Goal: Navigation & Orientation: Find specific page/section

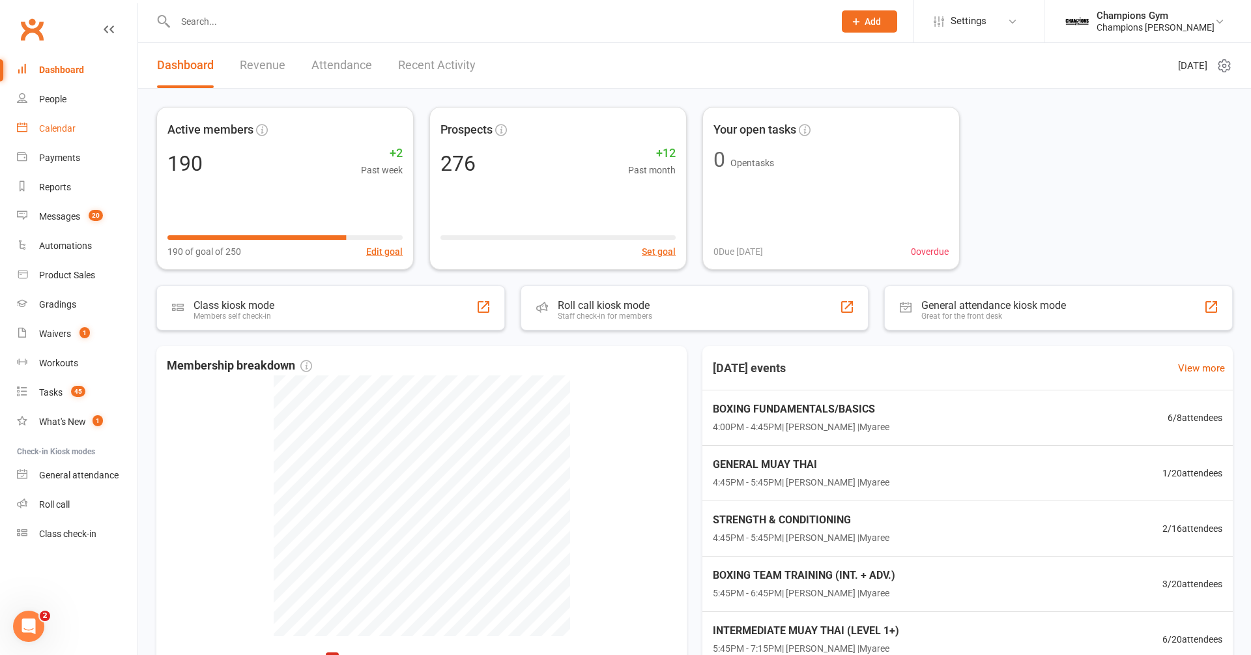
click at [65, 132] on div "Calendar" at bounding box center [57, 128] width 36 height 10
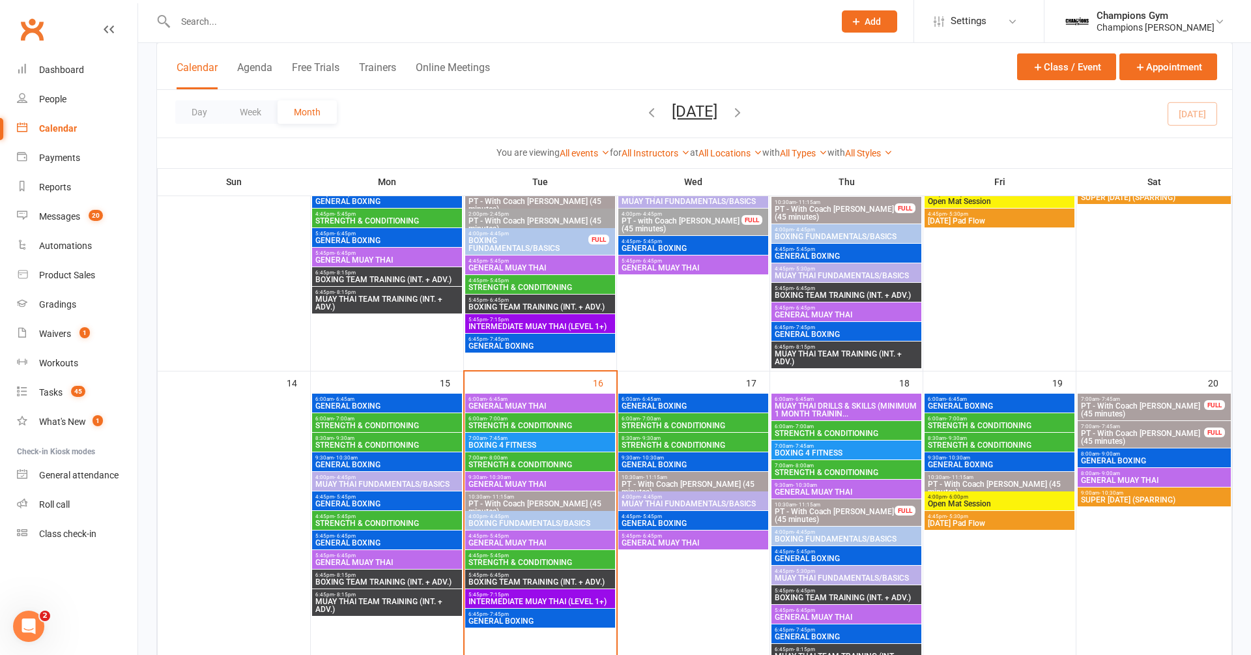
scroll to position [553, 0]
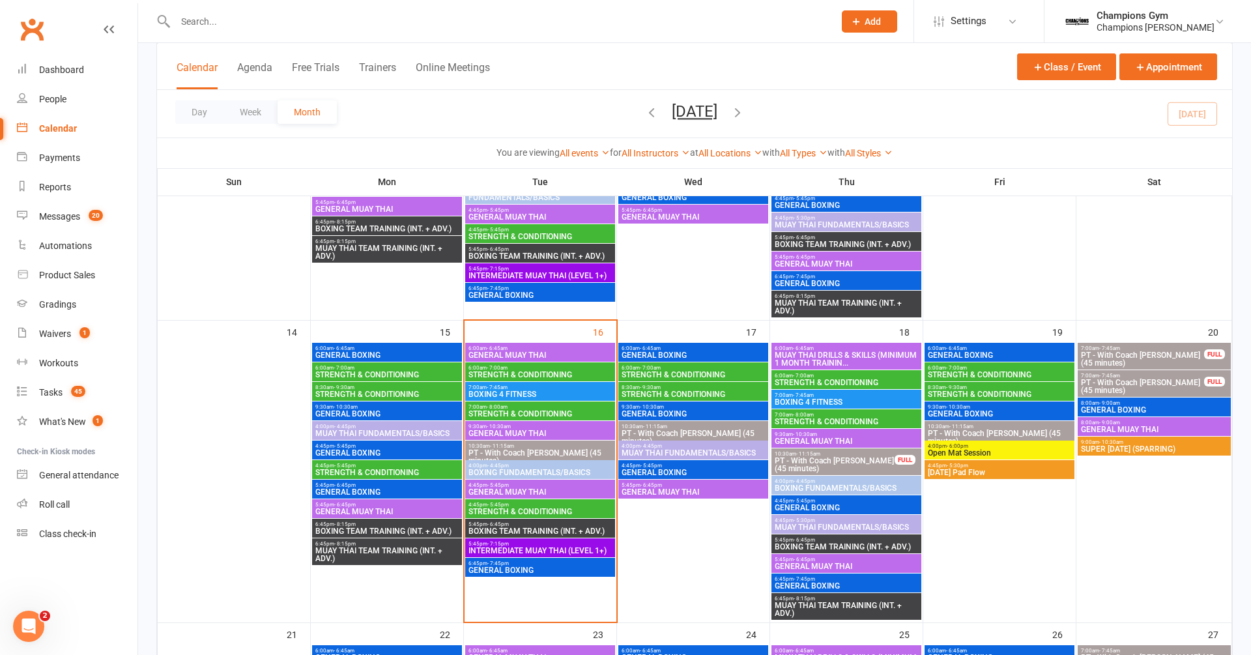
click at [401, 491] on span "GENERAL BOXING" at bounding box center [387, 492] width 145 height 8
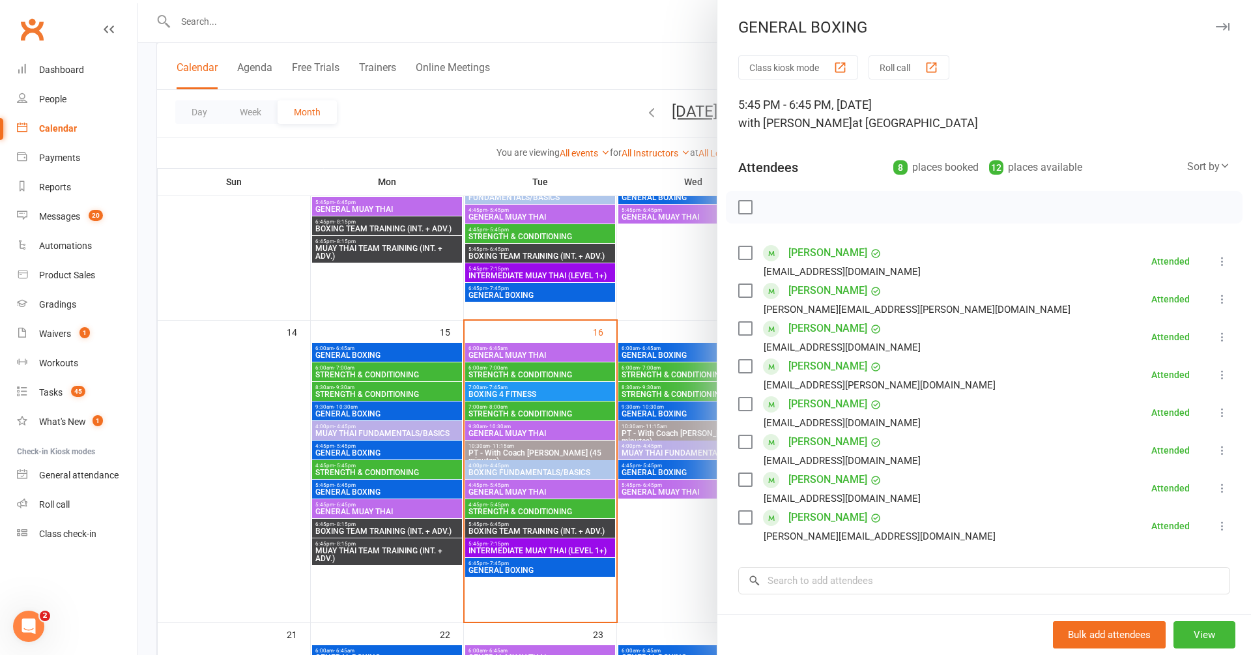
click at [1223, 23] on icon "button" at bounding box center [1223, 27] width 14 height 8
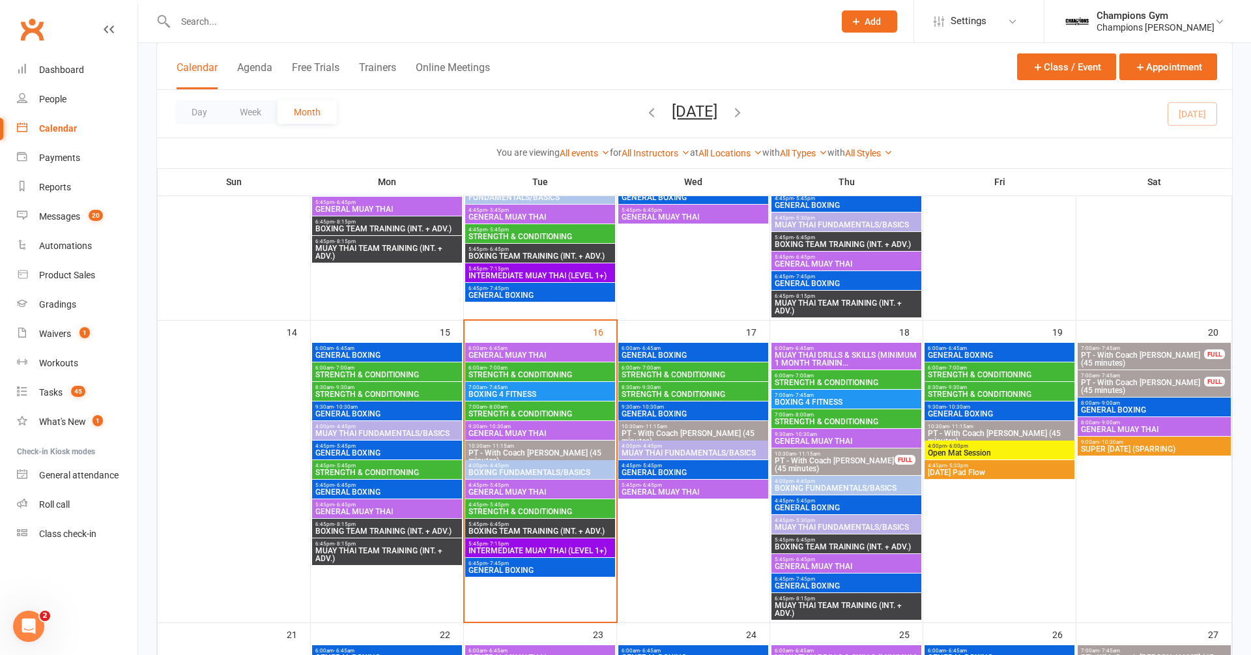
click at [440, 528] on span "BOXING TEAM TRAINING (INT. + ADV.)" at bounding box center [387, 531] width 145 height 8
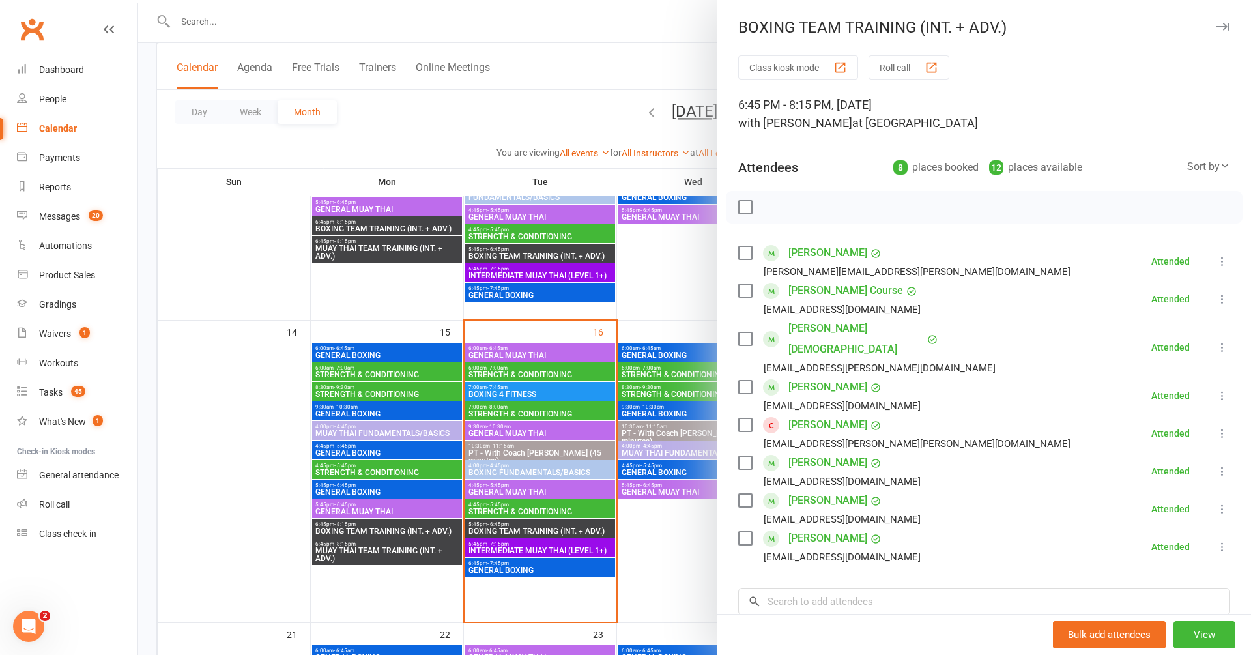
click at [822, 452] on link "[PERSON_NAME]" at bounding box center [828, 462] width 79 height 21
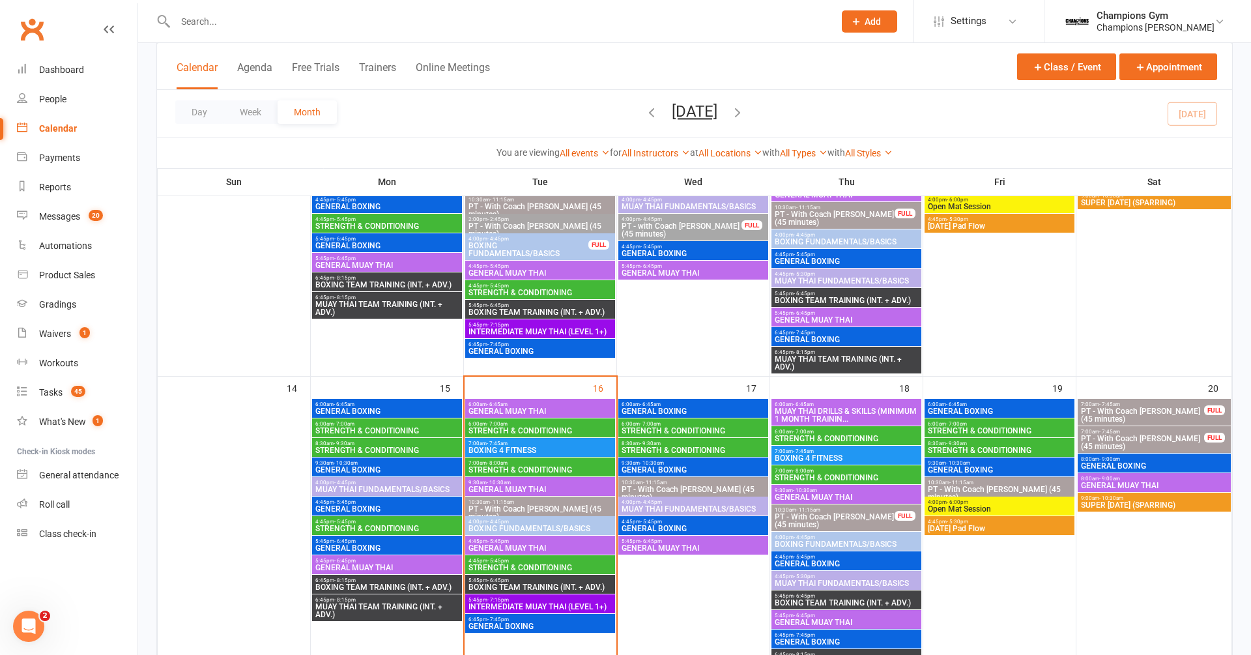
scroll to position [559, 0]
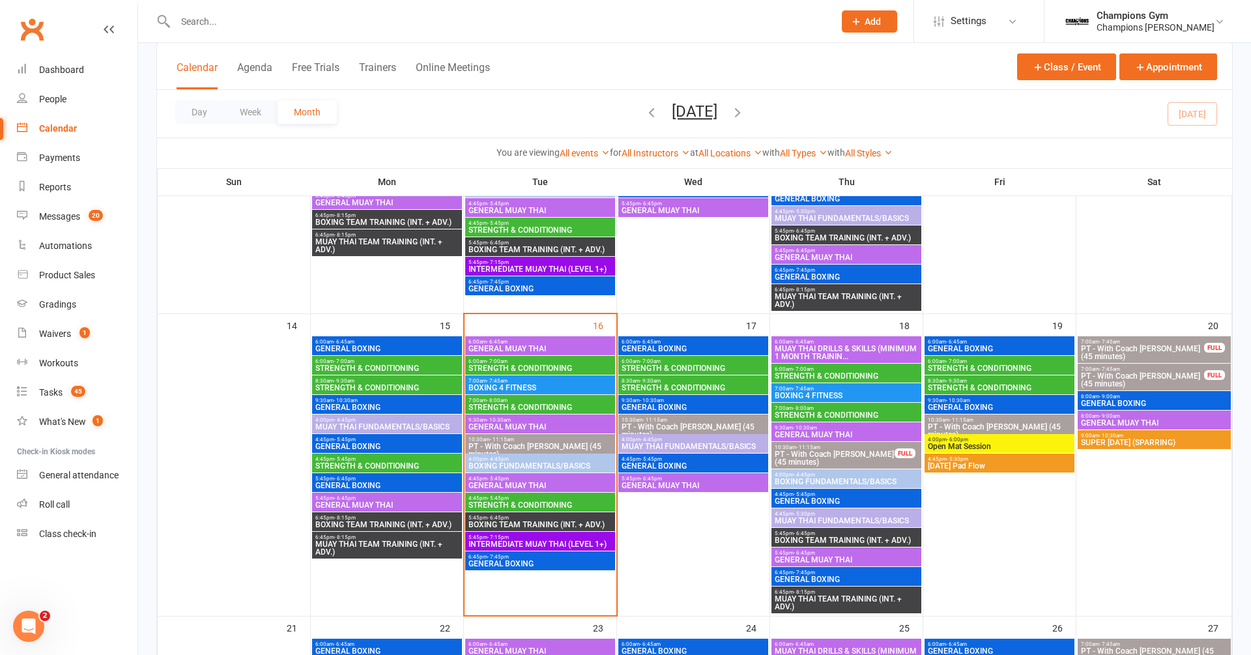
click at [423, 536] on span "6:45pm - 8:15pm" at bounding box center [387, 537] width 145 height 6
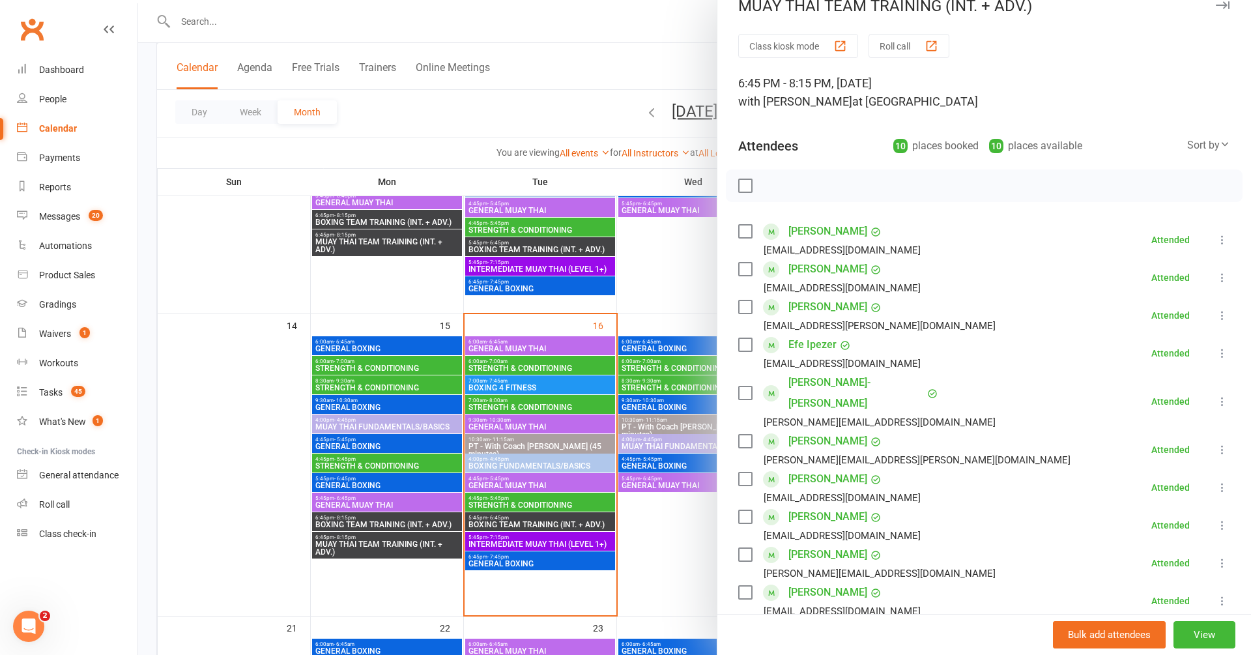
scroll to position [0, 0]
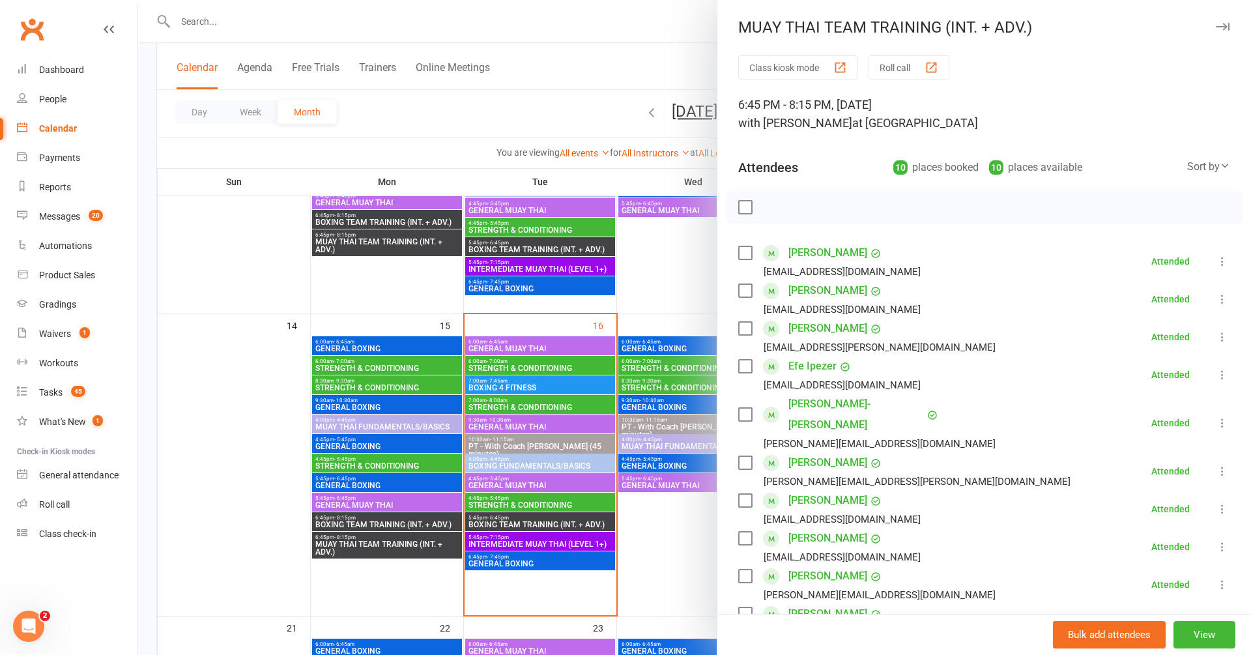
click at [1227, 28] on icon "button" at bounding box center [1223, 27] width 14 height 8
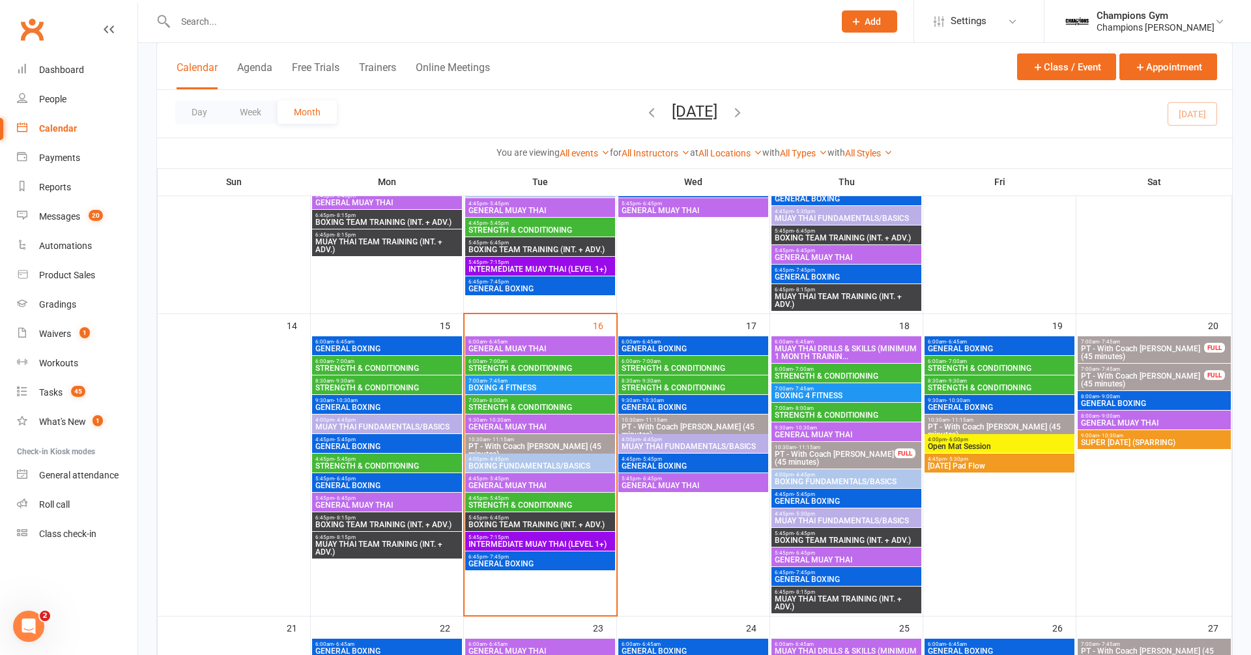
click at [545, 489] on div "4:45pm - 5:45pm GENERAL [PERSON_NAME]" at bounding box center [540, 482] width 150 height 19
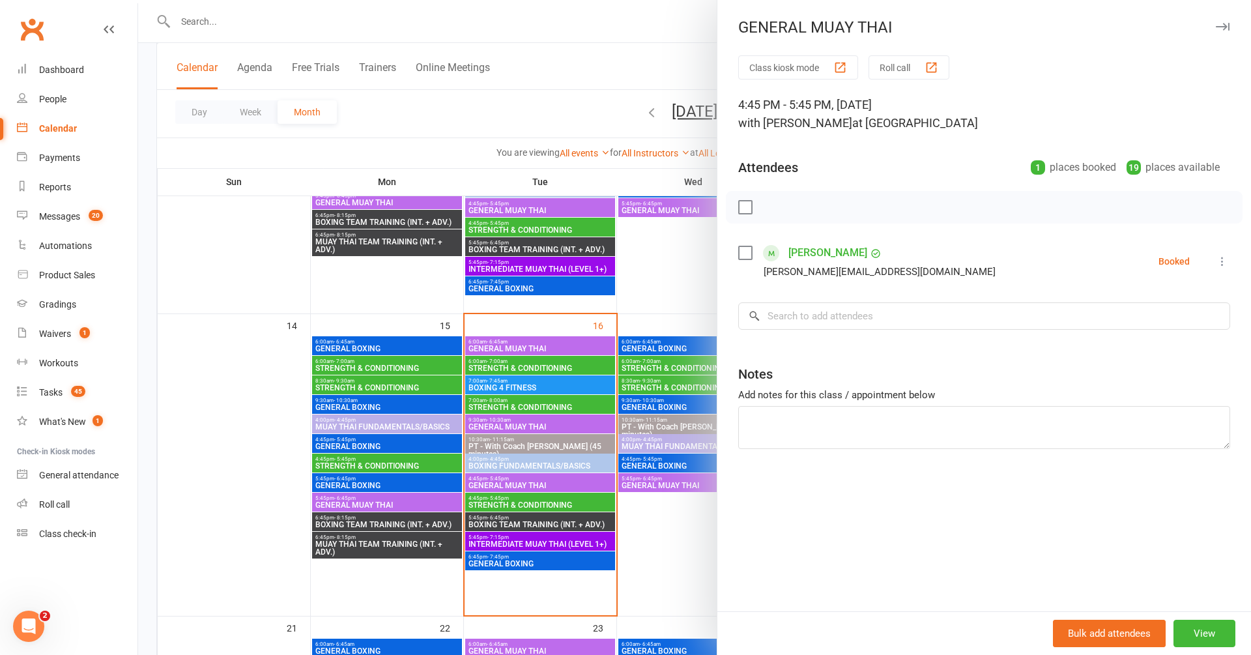
click at [1225, 25] on icon "button" at bounding box center [1223, 27] width 14 height 8
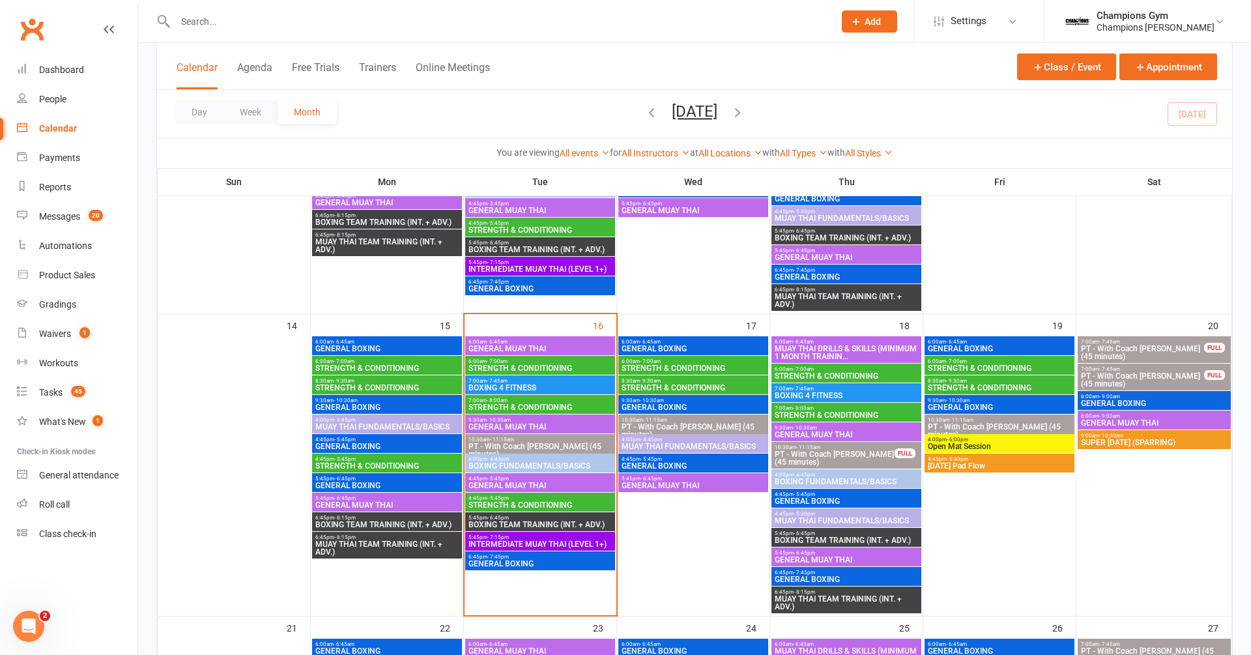
click at [378, 345] on span "GENERAL BOXING" at bounding box center [387, 349] width 145 height 8
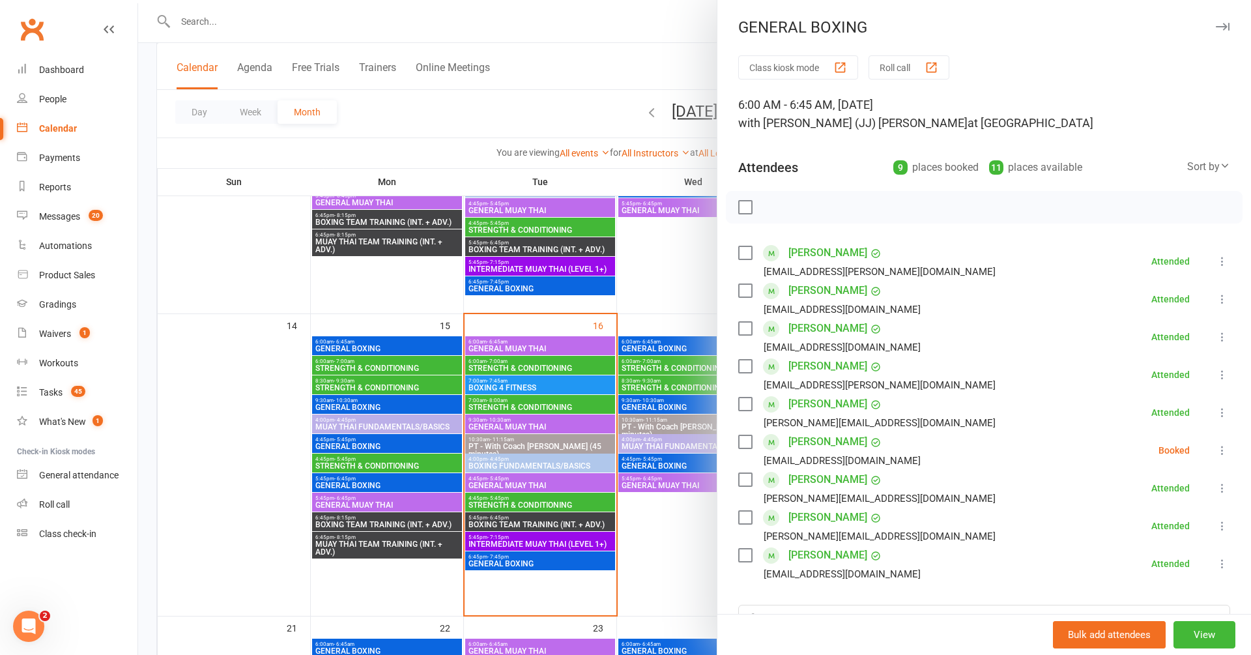
click at [1230, 22] on button "button" at bounding box center [1223, 27] width 16 height 16
